Goal: Obtain resource: Download file/media

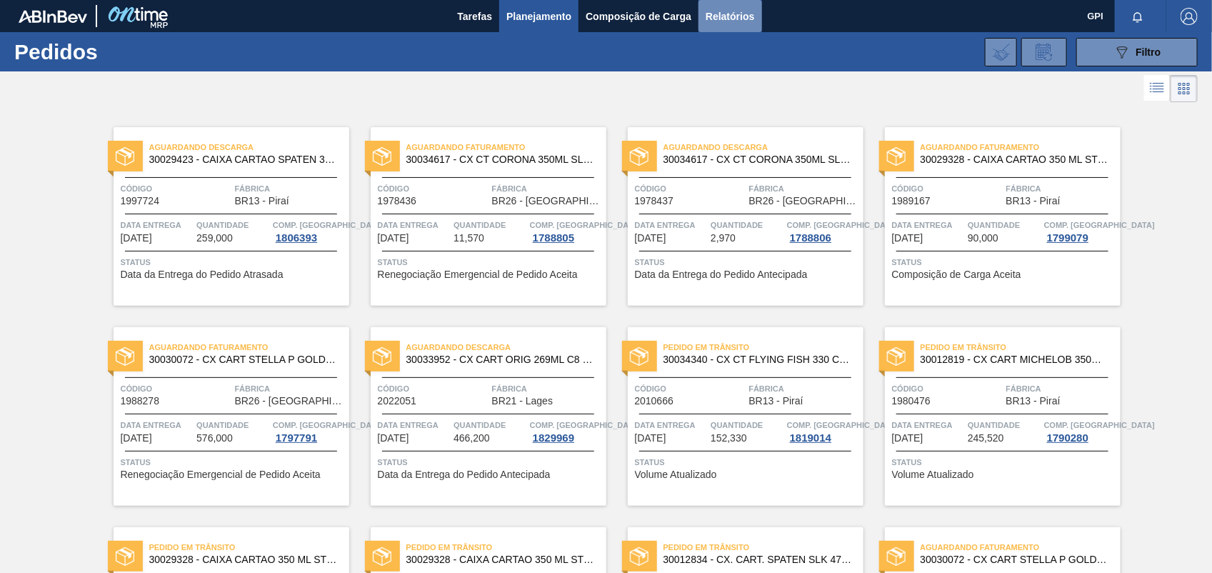
click at [714, 16] on span "Relatórios" at bounding box center [730, 16] width 49 height 17
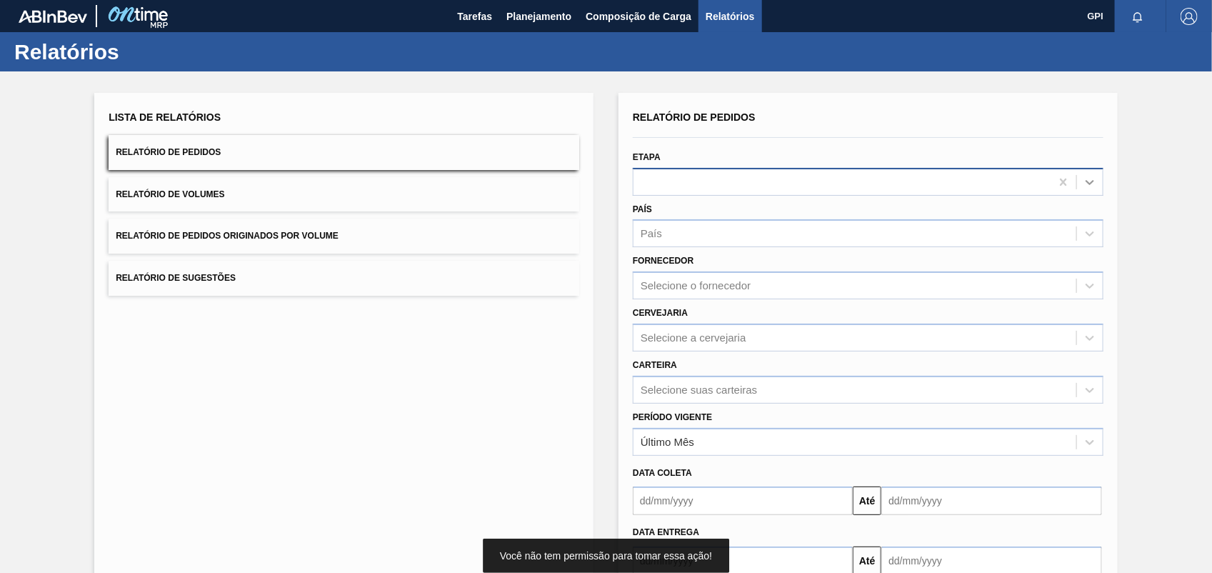
click at [1101, 188] on div at bounding box center [868, 182] width 471 height 28
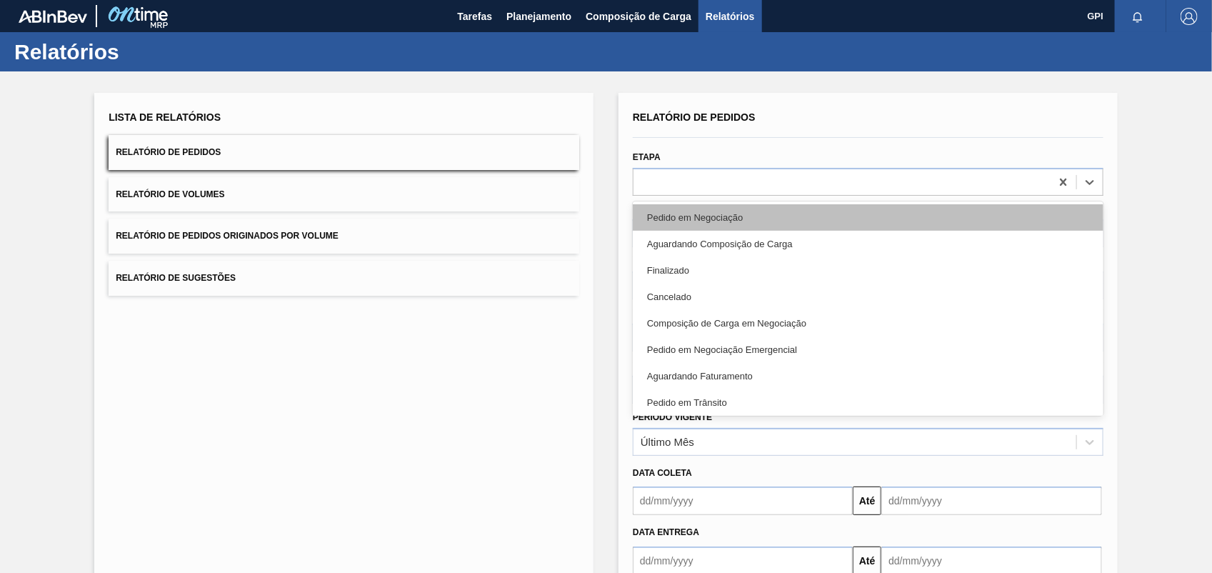
click at [781, 214] on div "Pedido em Negociação" at bounding box center [868, 217] width 471 height 26
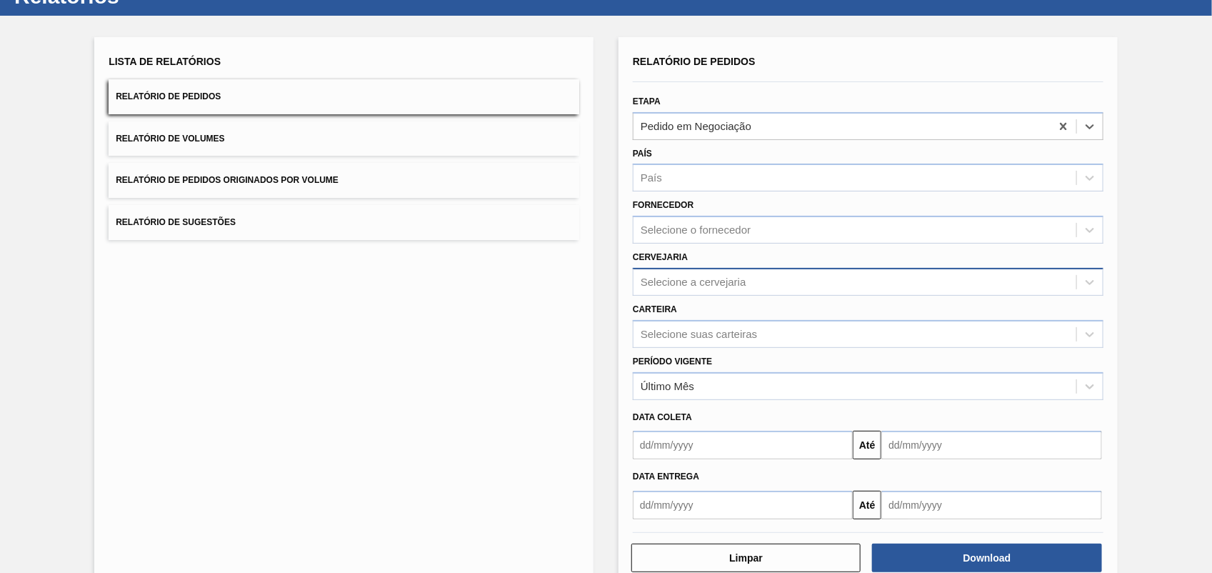
scroll to position [86, 0]
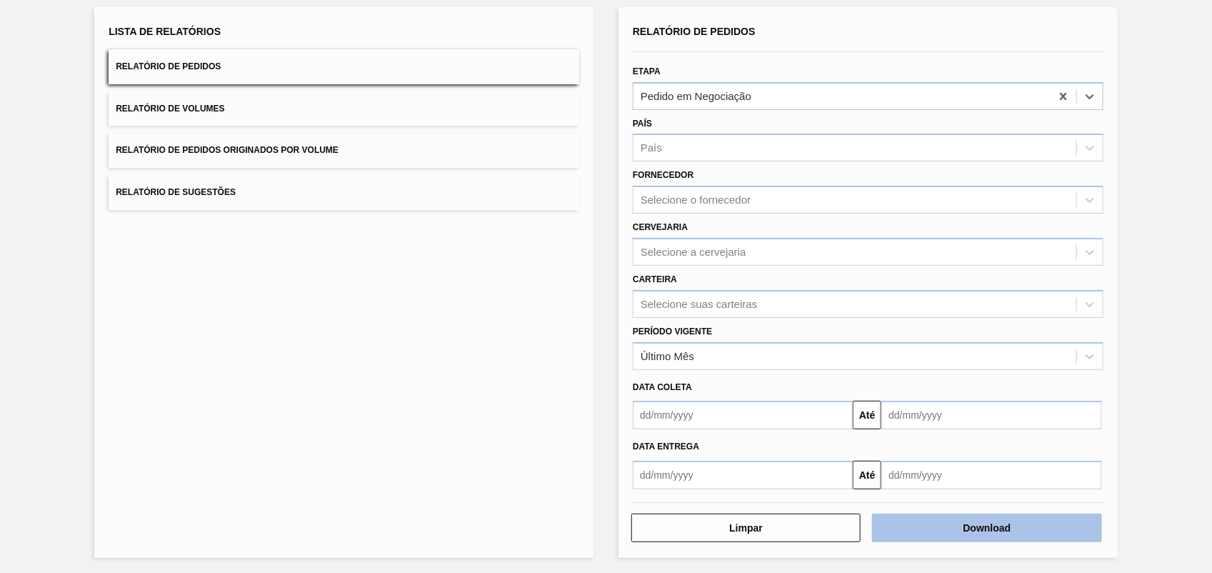
click at [955, 529] on button "Download" at bounding box center [986, 528] width 229 height 29
click at [1169, 66] on div "Lista de Relatórios Relatório de Pedidos Relatório de Volumes Relatório de Pedi…" at bounding box center [606, 281] width 1212 height 590
